Goal: Ask a question: Seek information or help from site administrators or community

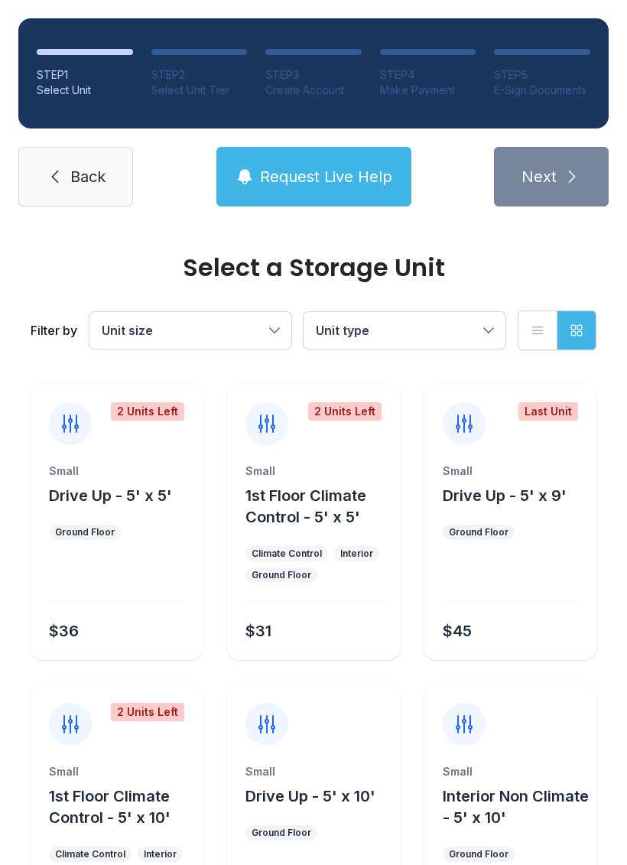
click at [472, 333] on span "Unit type" at bounding box center [397, 330] width 162 height 18
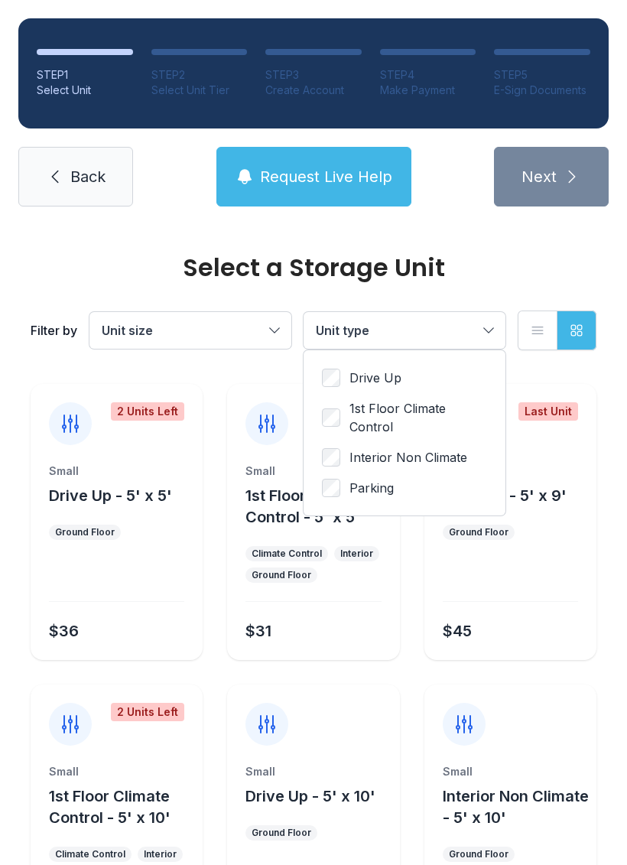
click at [476, 336] on span "Unit type" at bounding box center [397, 330] width 162 height 18
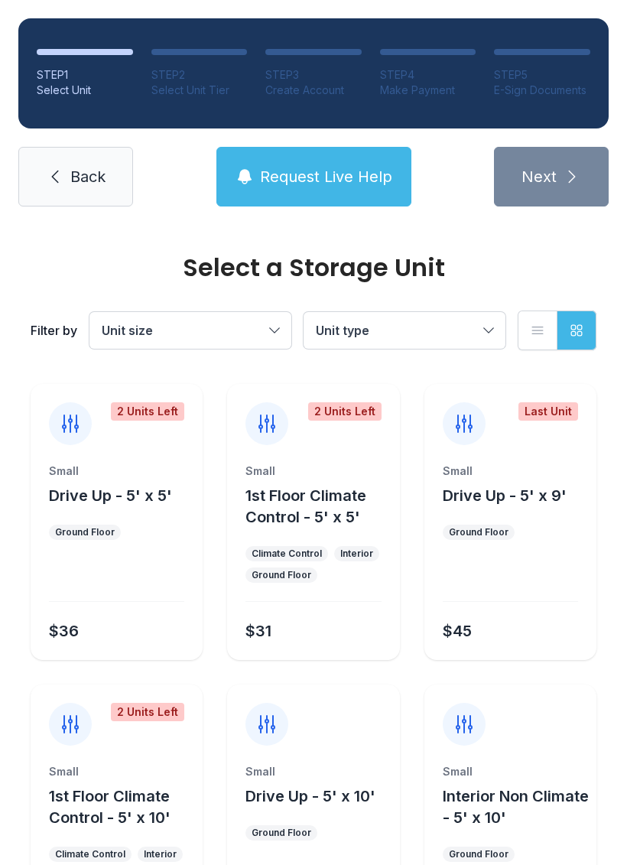
click at [272, 329] on button "Unit size" at bounding box center [190, 330] width 202 height 37
click at [86, 174] on span "Back" at bounding box center [87, 176] width 35 height 21
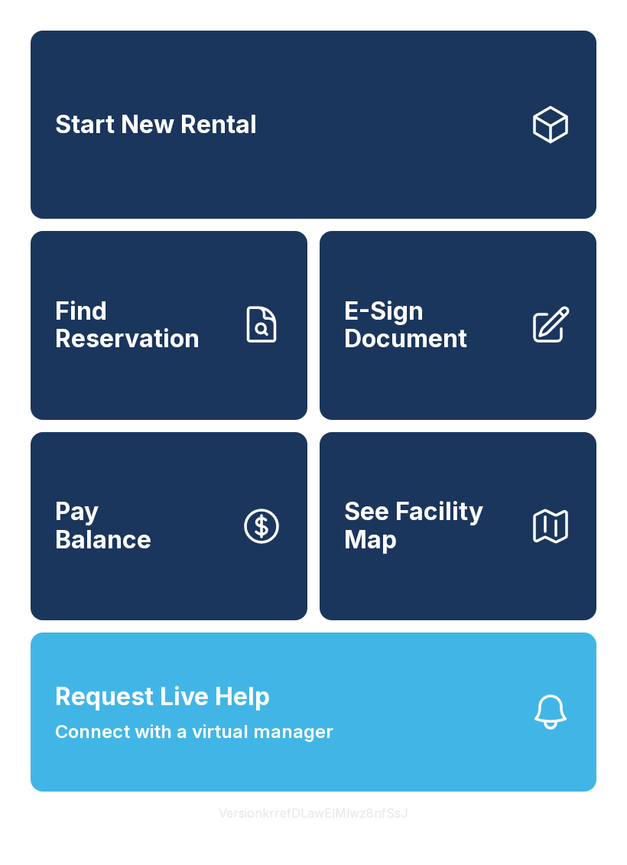
click at [211, 373] on link "Find Reservation" at bounding box center [169, 325] width 277 height 188
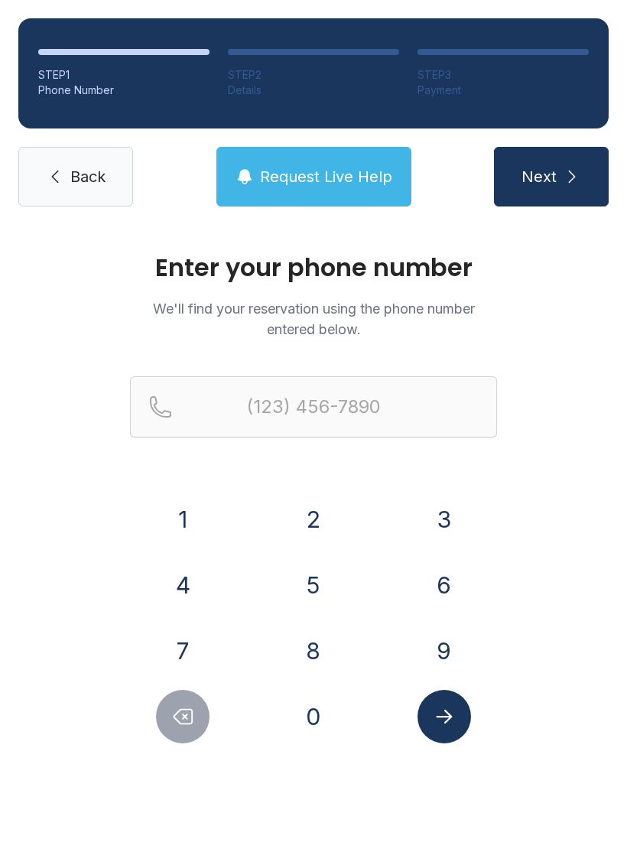
click at [76, 182] on span "Back" at bounding box center [87, 176] width 35 height 21
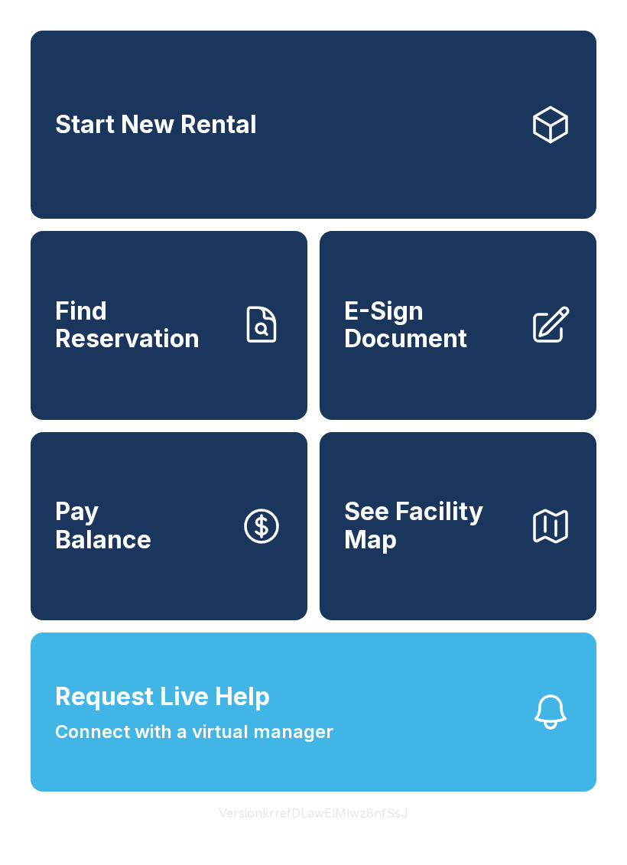
click at [434, 756] on button "Request Live Help Connect with a virtual manager" at bounding box center [314, 711] width 566 height 159
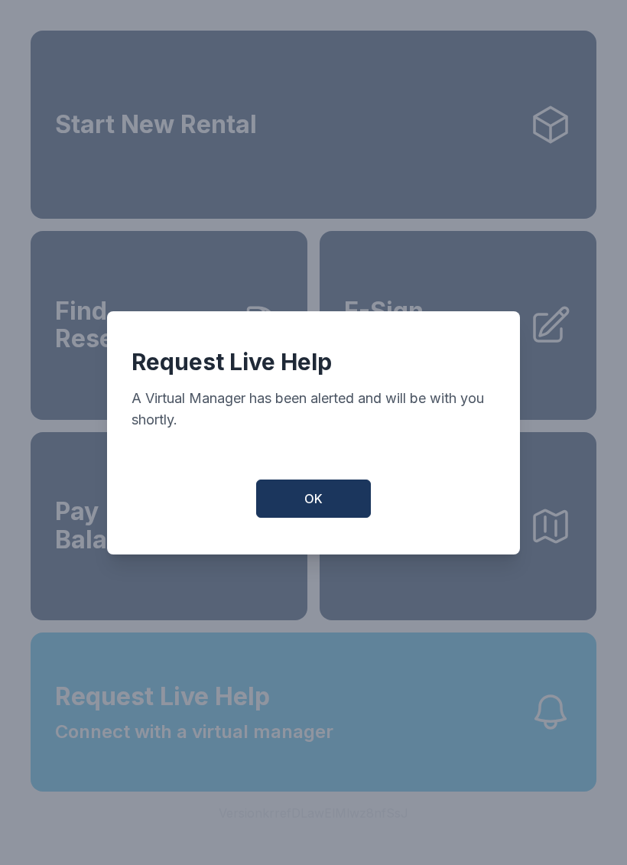
click at [316, 508] on span "OK" at bounding box center [313, 498] width 18 height 18
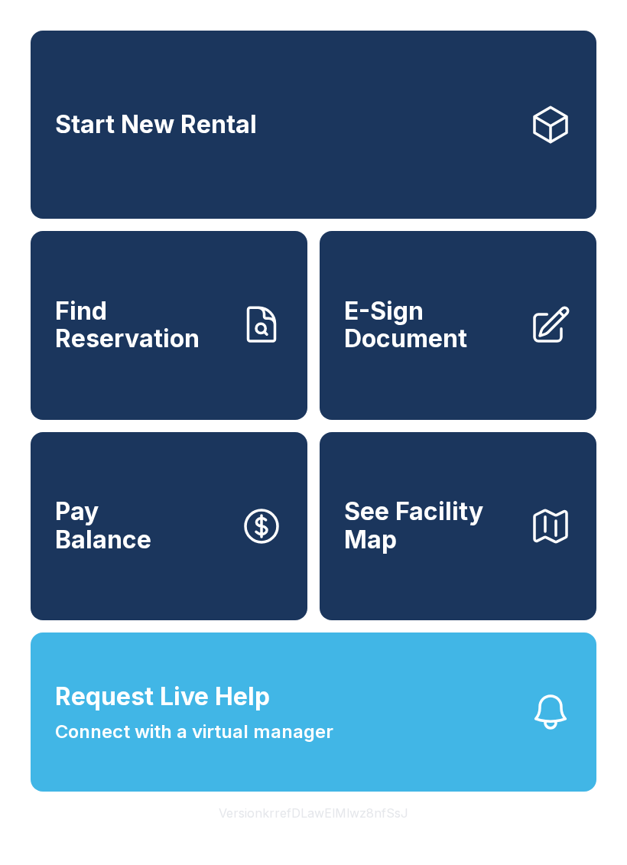
click at [542, 733] on icon "button" at bounding box center [550, 711] width 43 height 43
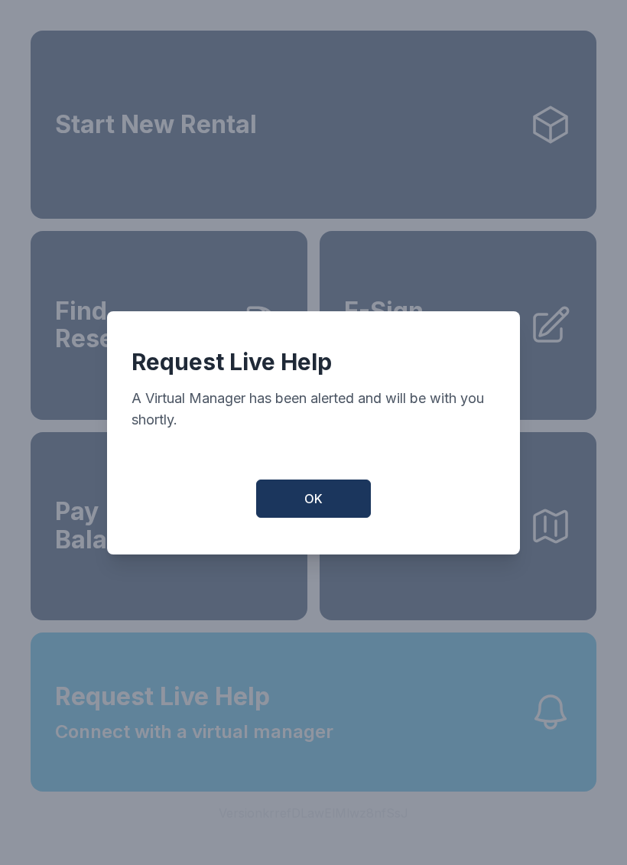
click at [330, 502] on button "OK" at bounding box center [313, 498] width 115 height 38
